Goal: Task Accomplishment & Management: Use online tool/utility

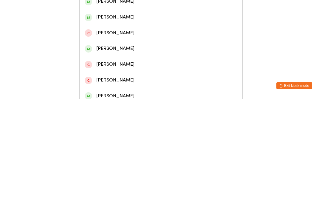
type input "[PERSON_NAME]"
click at [136, 47] on div "[PERSON_NAME]" at bounding box center [161, 43] width 153 height 8
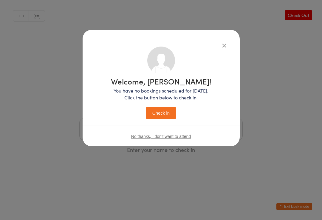
click at [162, 113] on button "Check in" at bounding box center [161, 113] width 30 height 12
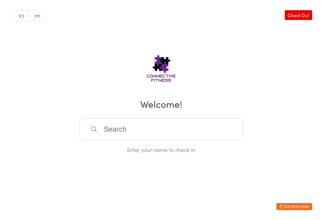
click at [301, 16] on link "Check Out" at bounding box center [298, 15] width 27 height 10
click at [158, 129] on input "search" at bounding box center [160, 129] width 163 height 22
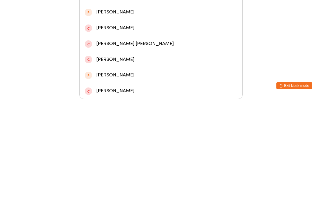
type input "Cross"
click at [140, 98] on div "[PERSON_NAME]" at bounding box center [161, 102] width 153 height 8
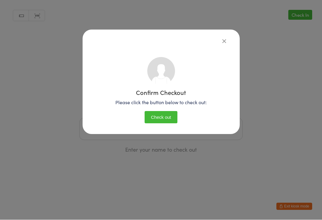
click at [160, 116] on button "Check out" at bounding box center [161, 117] width 33 height 12
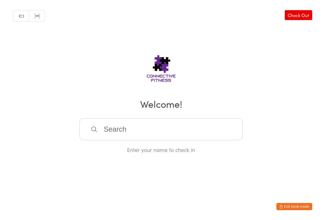
click at [294, 18] on link "Check Out" at bounding box center [298, 15] width 27 height 10
click at [165, 131] on input "search" at bounding box center [160, 129] width 163 height 22
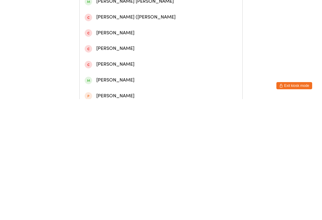
type input "[GEOGRAPHIC_DATA]"
click at [164, 79] on div "[PERSON_NAME]" at bounding box center [161, 75] width 153 height 8
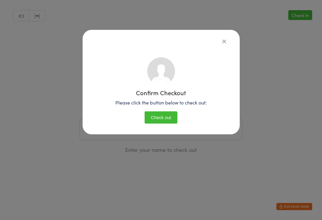
click at [166, 116] on button "Check out" at bounding box center [161, 117] width 33 height 12
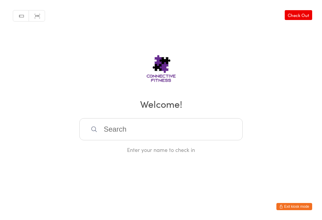
click at [295, 11] on link "Check Out" at bounding box center [298, 15] width 27 height 10
click at [162, 140] on input "search" at bounding box center [160, 129] width 163 height 22
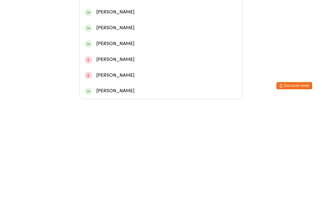
type input "Win"
click at [121, 82] on div "[PERSON_NAME]" at bounding box center [161, 86] width 153 height 8
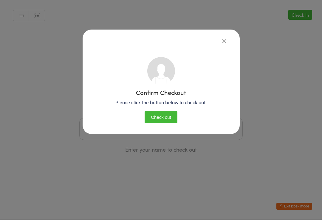
click at [168, 117] on button "Check out" at bounding box center [161, 117] width 33 height 12
